Goal: Communication & Community: Participate in discussion

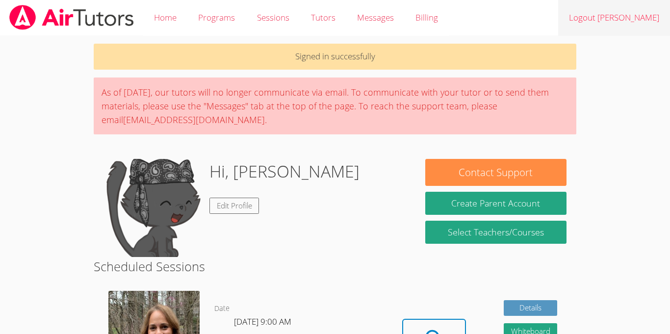
click at [596, 20] on link "Logout Jean Dawensky" at bounding box center [614, 18] width 112 height 36
click at [619, 14] on link "Logout Jean Dawensky" at bounding box center [614, 18] width 112 height 36
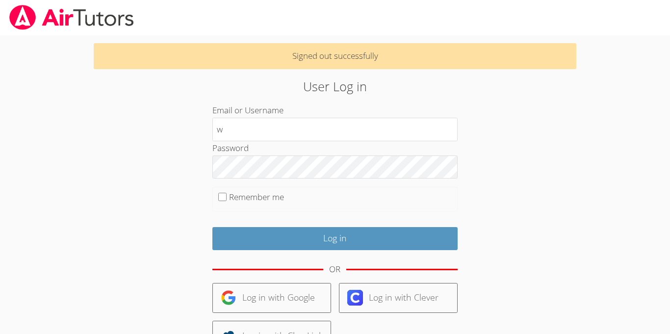
type input "w"
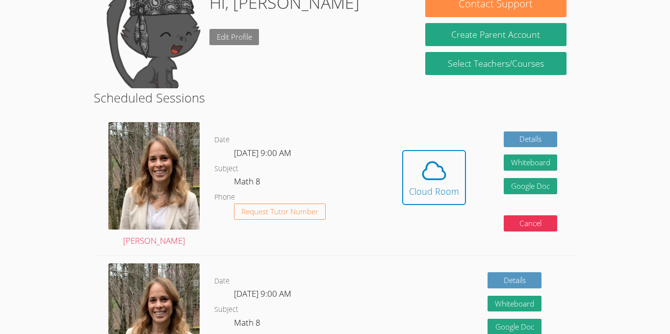
scroll to position [169, 0]
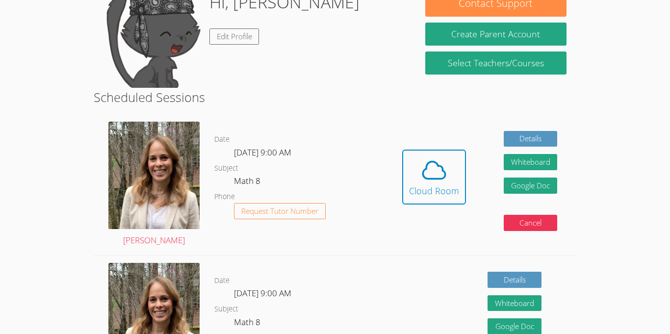
click at [408, 287] on div "Details Whiteboard Hidden Google Doc Cancel" at bounding box center [479, 325] width 193 height 140
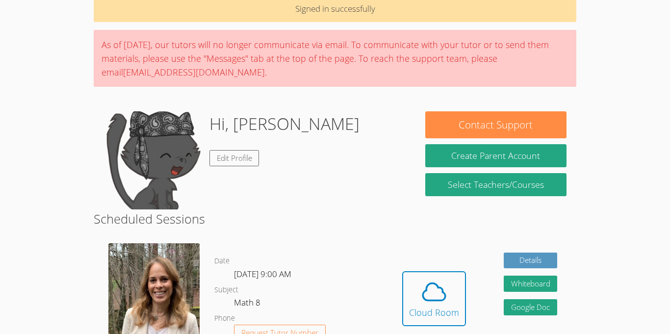
scroll to position [109, 0]
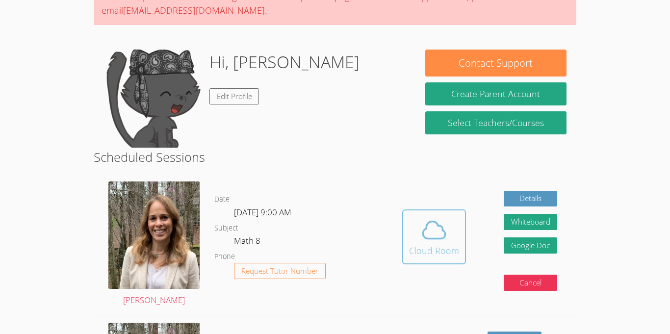
click at [432, 247] on div "Cloud Room" at bounding box center [434, 251] width 50 height 14
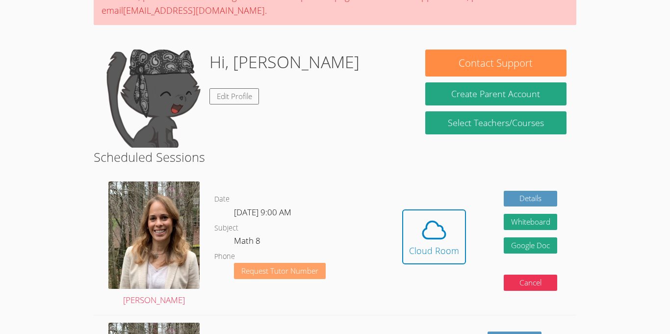
click at [311, 271] on span "Request Tutor Number" at bounding box center [279, 270] width 77 height 7
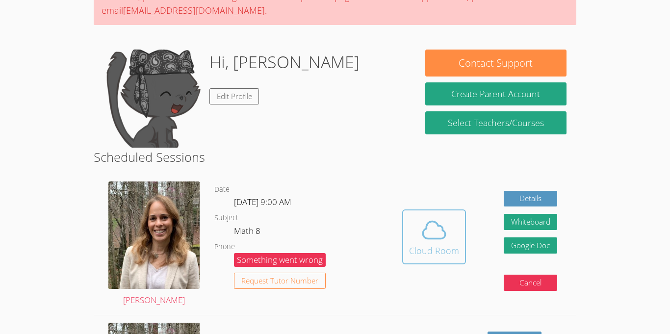
click at [428, 250] on div "Cloud Room" at bounding box center [434, 251] width 50 height 14
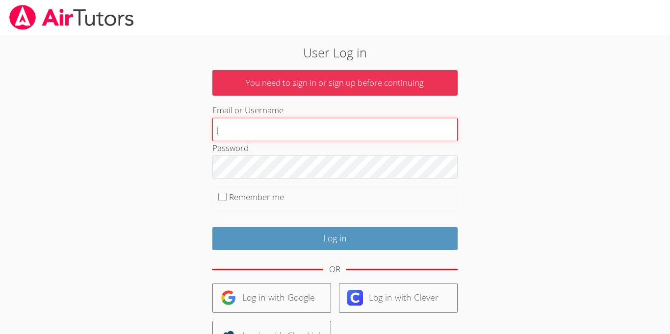
type input "jeandt"
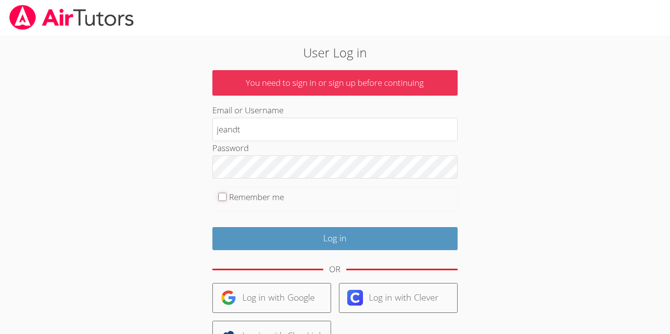
click at [225, 199] on input "Remember me" at bounding box center [222, 197] width 8 height 8
checkbox input "true"
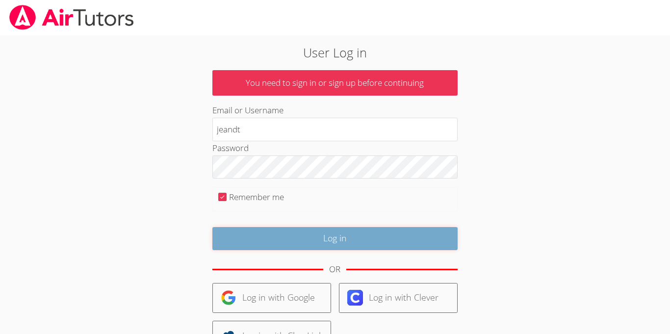
click at [304, 242] on input "Log in" at bounding box center [334, 238] width 245 height 23
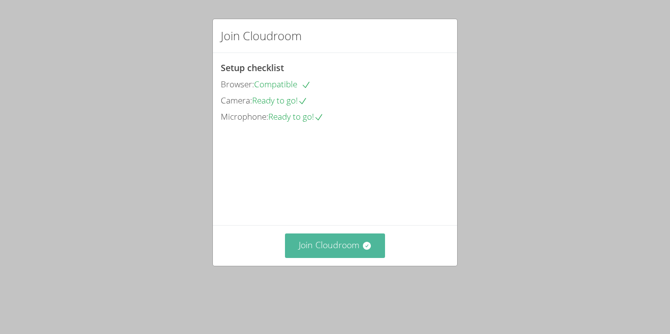
click at [303, 257] on button "Join Cloudroom" at bounding box center [335, 245] width 101 height 24
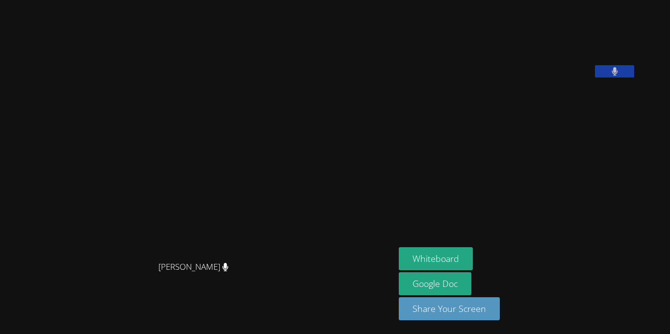
click at [271, 101] on video at bounding box center [197, 148] width 147 height 218
click at [441, 252] on button "Whiteboard" at bounding box center [436, 258] width 74 height 23
